Goal: Task Accomplishment & Management: Use online tool/utility

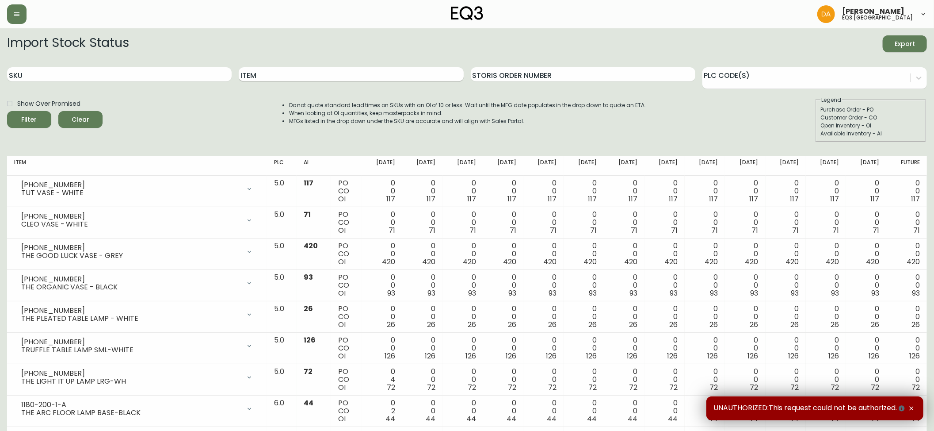
click at [305, 73] on input "Item" at bounding box center [351, 74] width 225 height 14
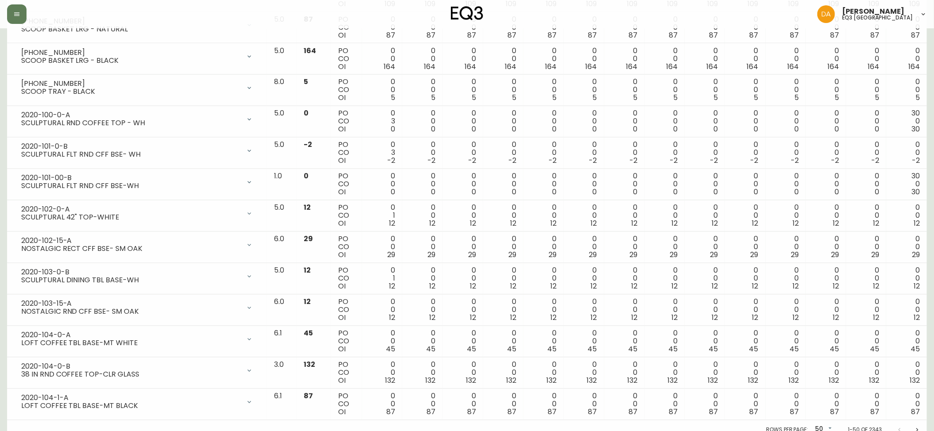
scroll to position [1341, 0]
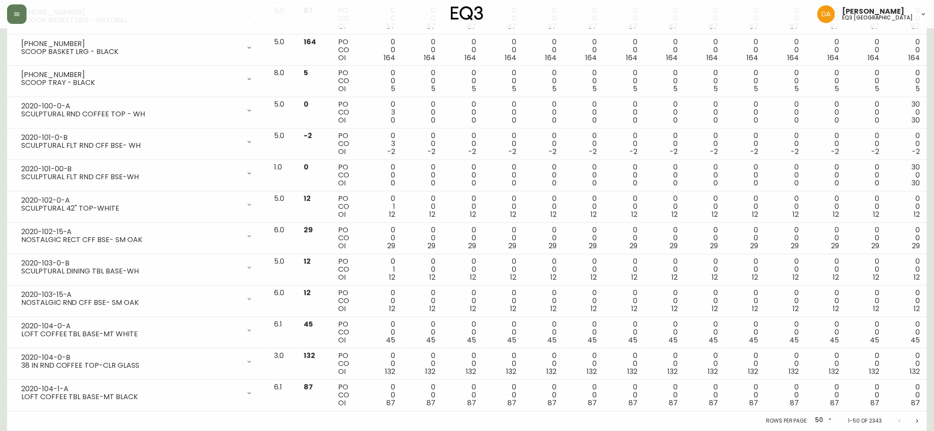
drag, startPoint x: 919, startPoint y: 424, endPoint x: 853, endPoint y: 410, distance: 67.8
click at [919, 424] on icon "Next page" at bounding box center [917, 420] width 7 height 7
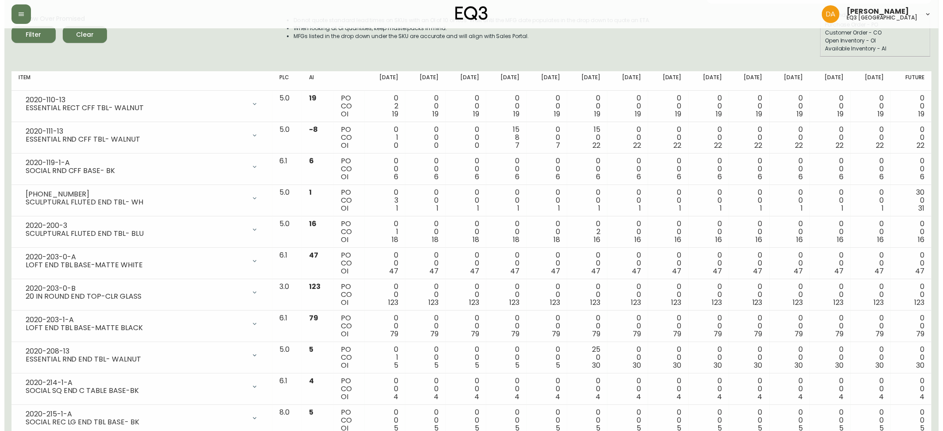
scroll to position [0, 0]
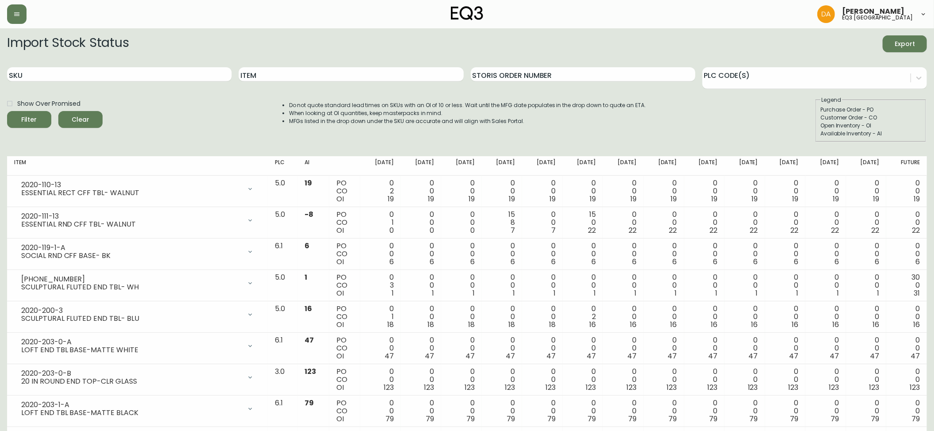
click at [93, 109] on div "Show Over Promised" at bounding box center [55, 103] width 96 height 15
click at [88, 115] on span "Clear" at bounding box center [80, 119] width 30 height 11
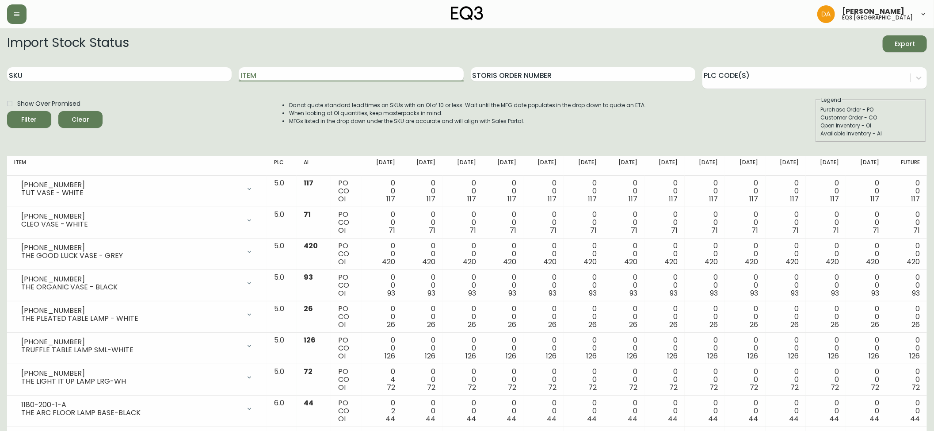
click at [259, 74] on input "Item" at bounding box center [351, 74] width 225 height 14
type input "MINIMAL"
click at [7, 111] on button "Filter" at bounding box center [29, 119] width 44 height 17
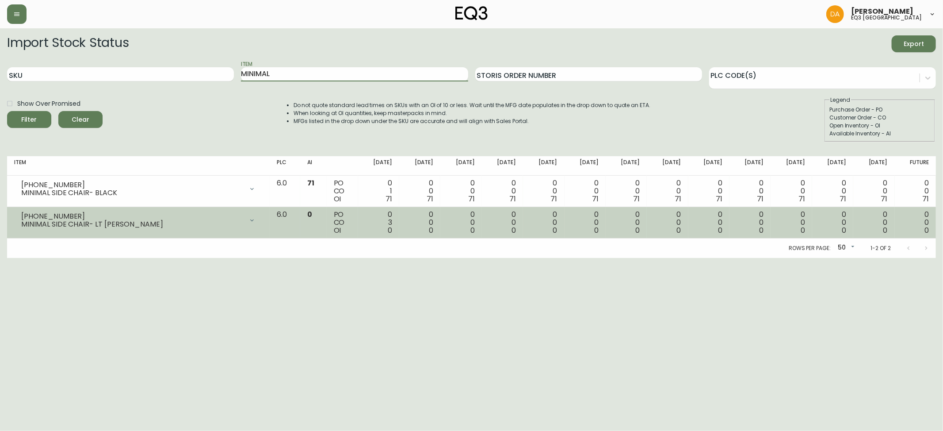
click at [256, 222] on icon at bounding box center [252, 220] width 7 height 7
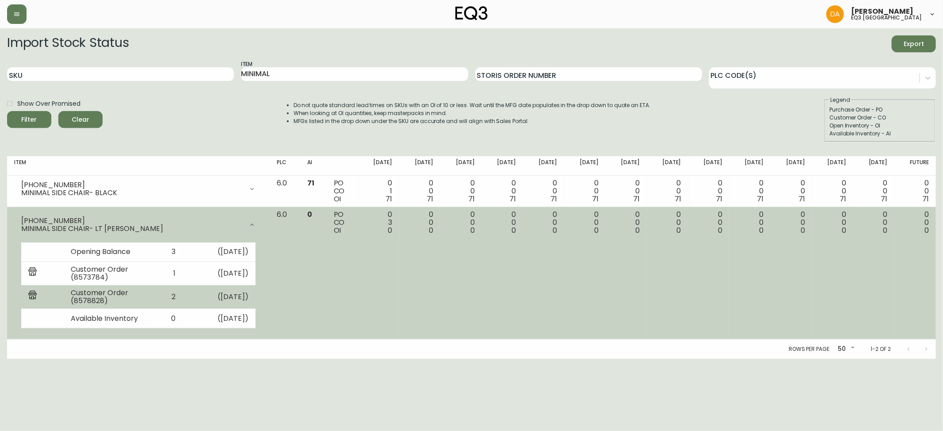
click at [80, 300] on td "Customer Order (8578828)" at bounding box center [108, 296] width 88 height 23
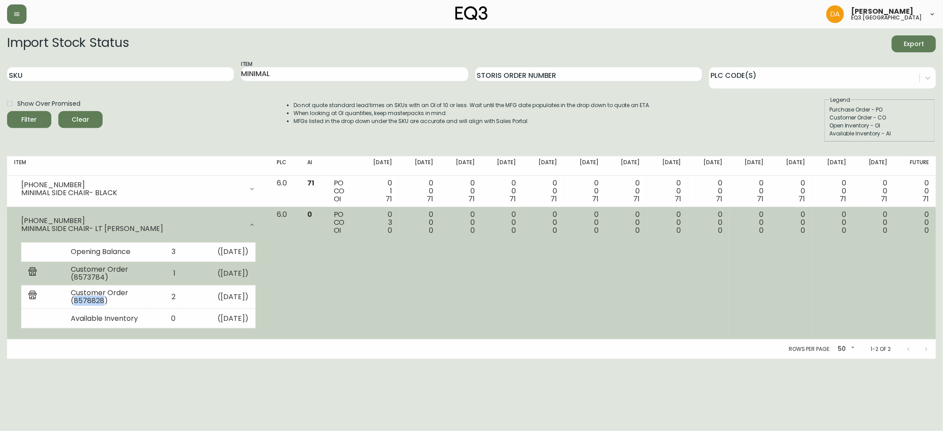
copy td "8578828"
